Goal: Transaction & Acquisition: Purchase product/service

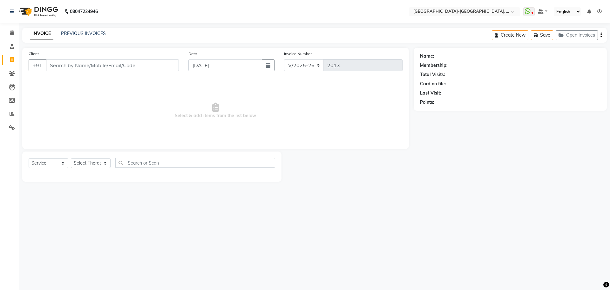
select select "5851"
select select "service"
click at [82, 62] on input "Client" at bounding box center [112, 65] width 133 height 12
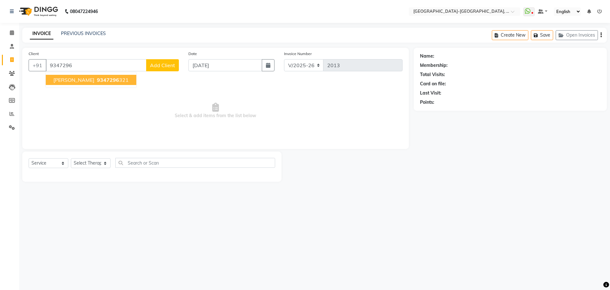
click at [100, 79] on ngb-highlight "9347296 321" at bounding box center [112, 80] width 33 height 6
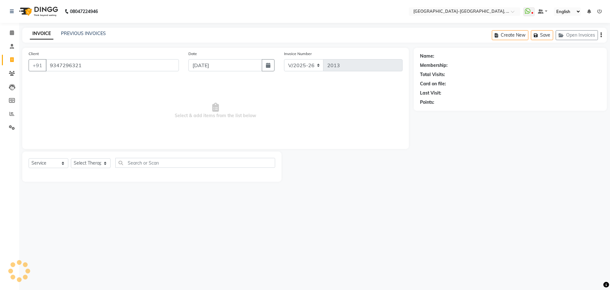
type input "9347296321"
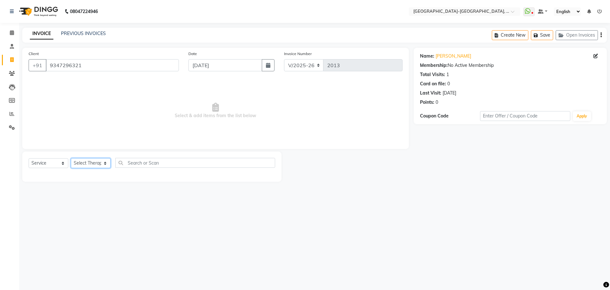
click at [92, 161] on select "Select Therapist Adakho Bone Hridziia Iris Katene Kholu Mayio Mohit Moru P Hrii…" at bounding box center [91, 163] width 40 height 10
select select "40939"
click at [71, 158] on select "Select Therapist Adakho Bone Hridziia Iris Katene Kholu Mayio Mohit Moru P Hrii…" at bounding box center [91, 163] width 40 height 10
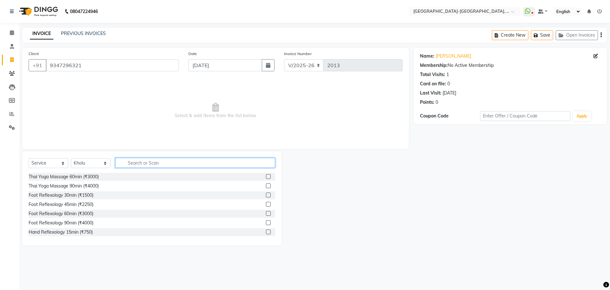
click at [136, 160] on input "text" at bounding box center [195, 163] width 160 height 10
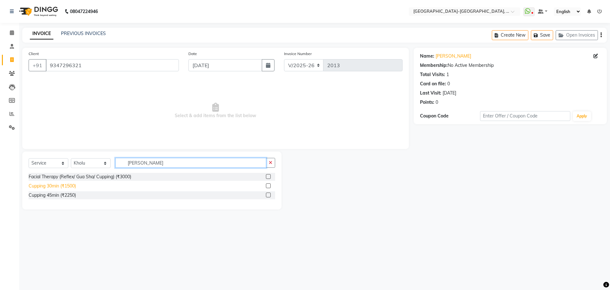
type input "[PERSON_NAME]"
click at [71, 185] on div "Cupping 30min (₹1500)" at bounding box center [52, 185] width 47 height 7
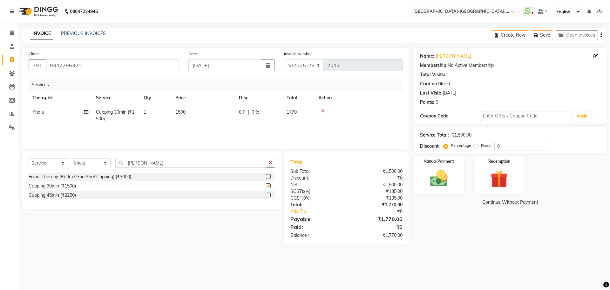
checkbox input "false"
click at [444, 172] on img at bounding box center [439, 178] width 30 height 21
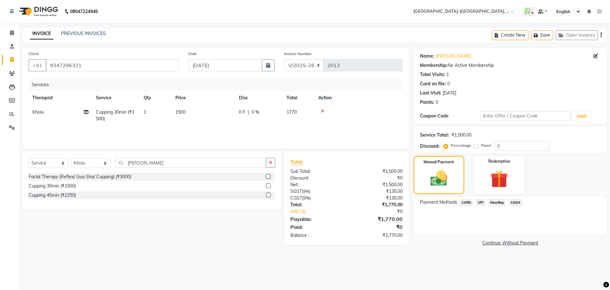
click at [480, 202] on span "UPI" at bounding box center [481, 202] width 10 height 7
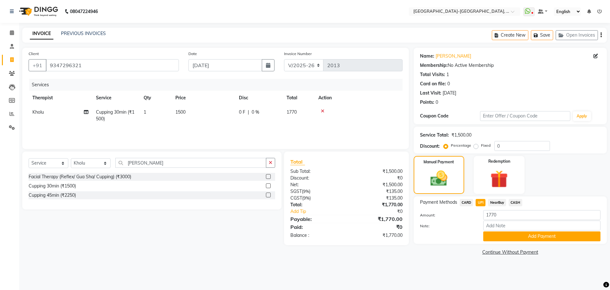
click at [466, 204] on span "CARD" at bounding box center [467, 202] width 14 height 7
click at [519, 236] on button "Add Payment" at bounding box center [542, 236] width 117 height 10
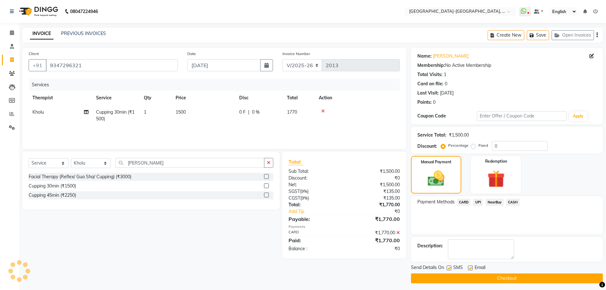
click at [493, 280] on button "Checkout" at bounding box center [507, 278] width 192 height 10
